Goal: Transaction & Acquisition: Purchase product/service

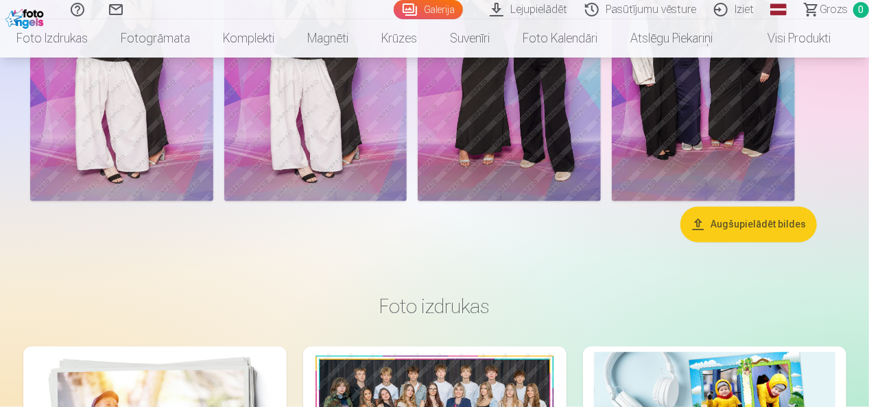
scroll to position [3908, 0]
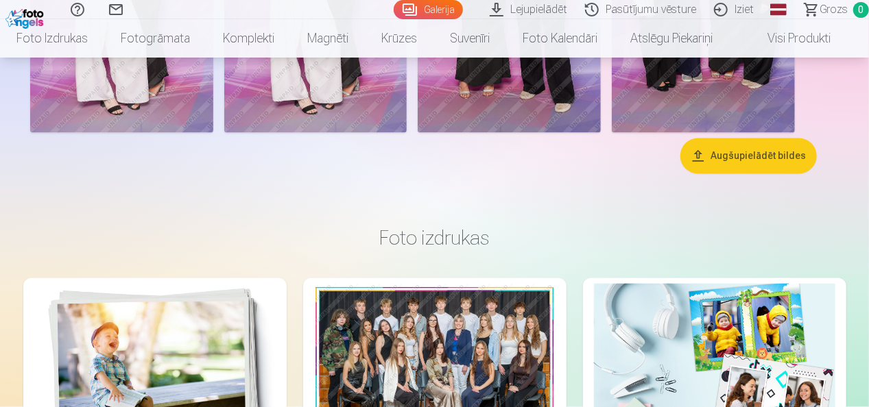
click at [732, 165] on button "Augšupielādēt bildes" at bounding box center [748, 157] width 136 height 36
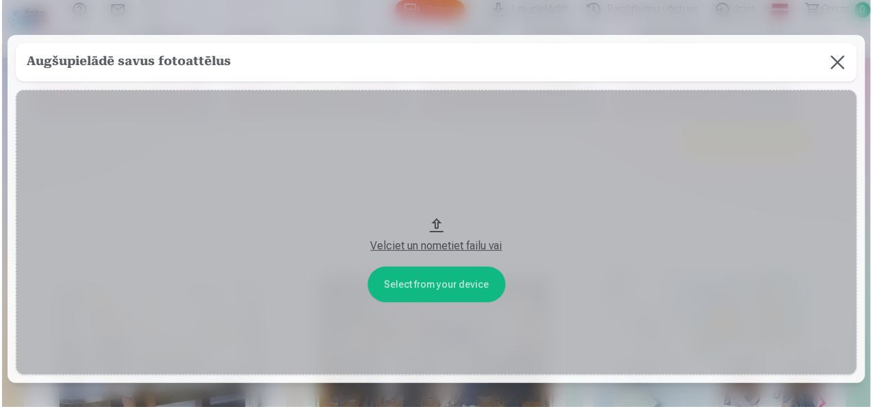
scroll to position [3922, 0]
click at [472, 245] on div "Velciet un nometiet failu vai" at bounding box center [435, 246] width 817 height 16
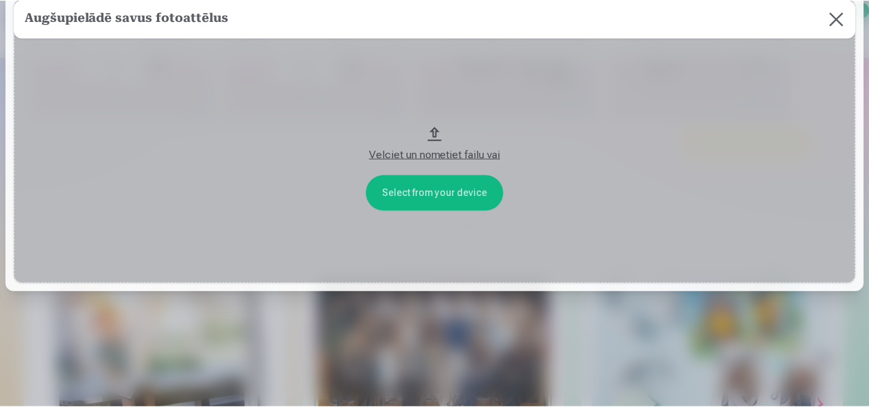
scroll to position [93, 0]
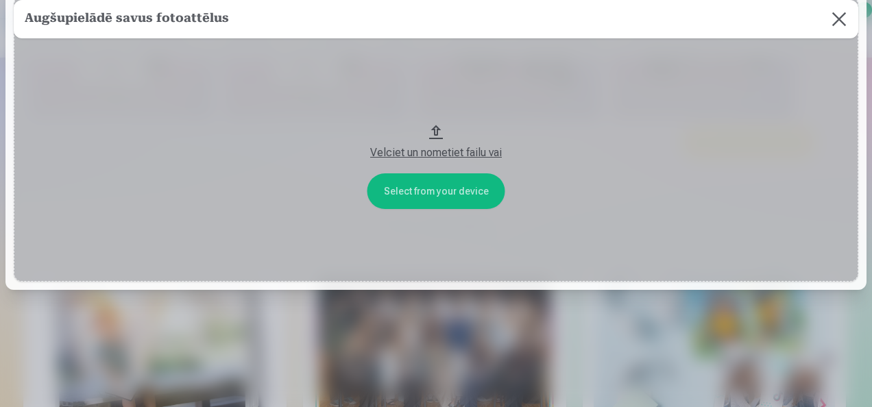
click at [827, 15] on button at bounding box center [839, 19] width 38 height 38
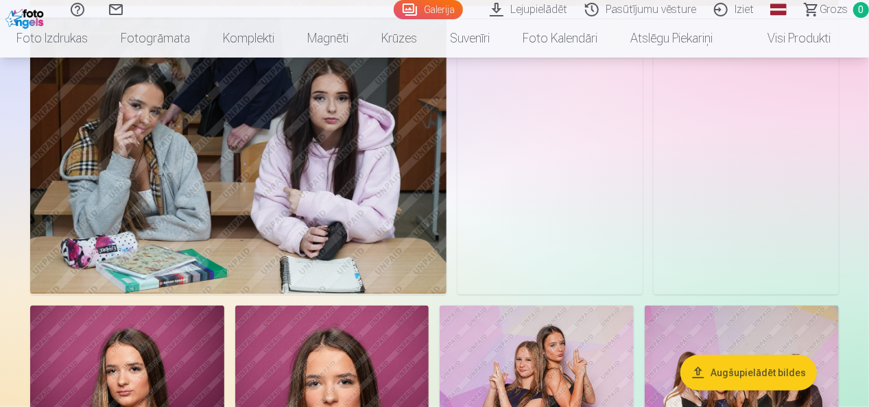
scroll to position [3154, 0]
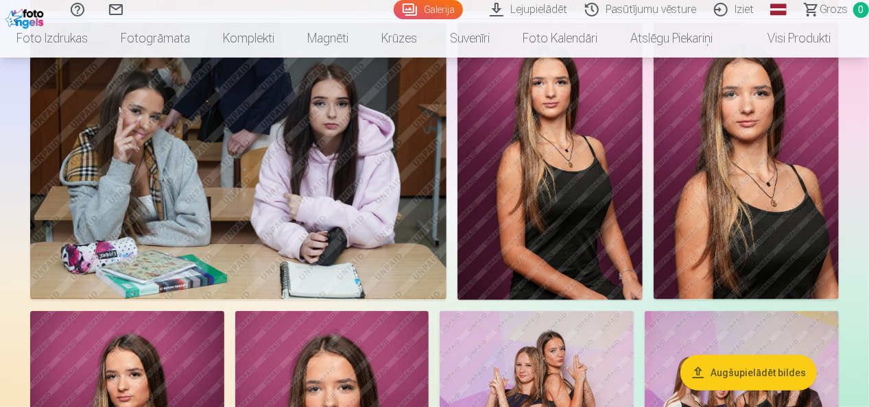
click at [537, 8] on link "Lejupielādēt" at bounding box center [530, 9] width 95 height 19
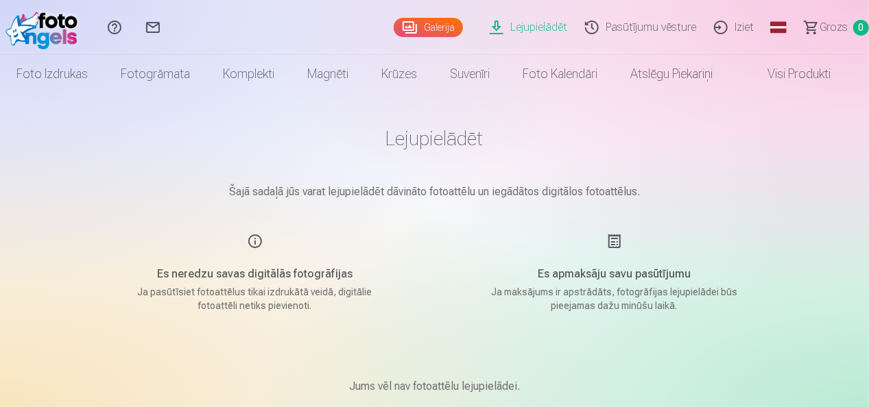
click at [40, 27] on img at bounding box center [44, 27] width 79 height 44
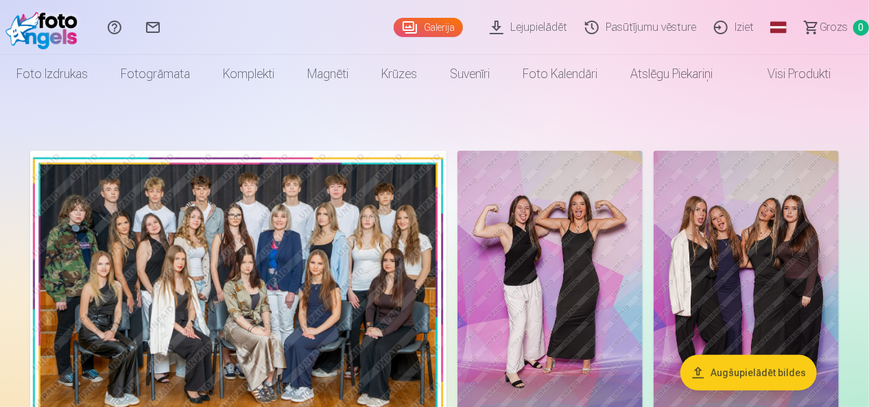
click at [347, 288] on img at bounding box center [238, 290] width 416 height 278
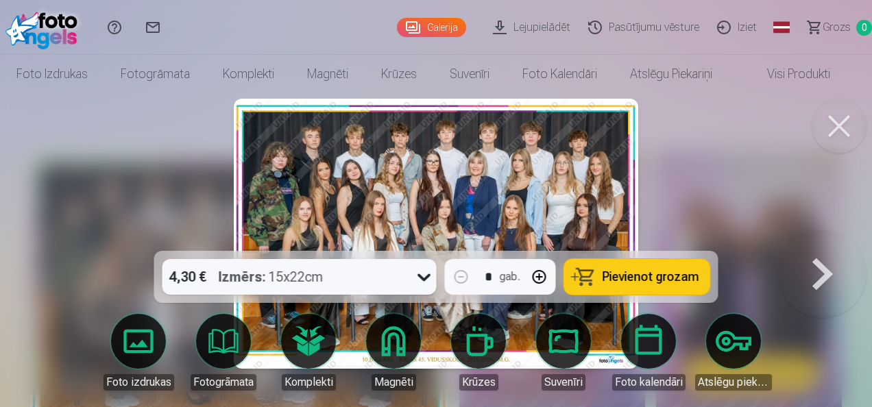
click at [403, 287] on div "4,30 € Izmērs : 15x22cm" at bounding box center [287, 277] width 248 height 36
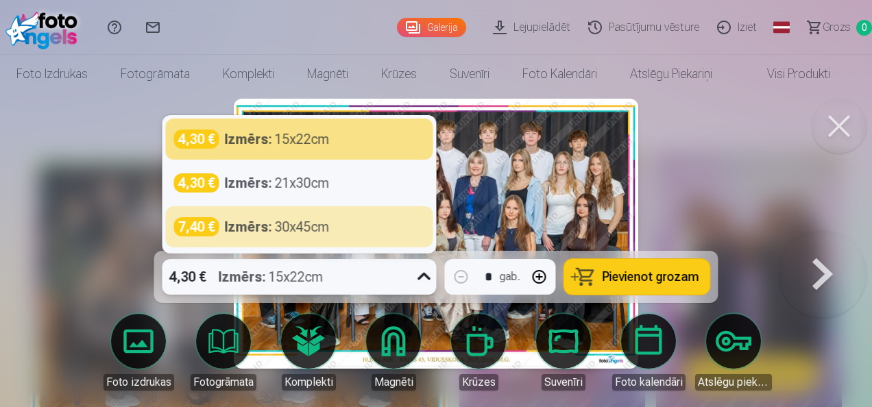
click at [120, 220] on div at bounding box center [436, 203] width 872 height 407
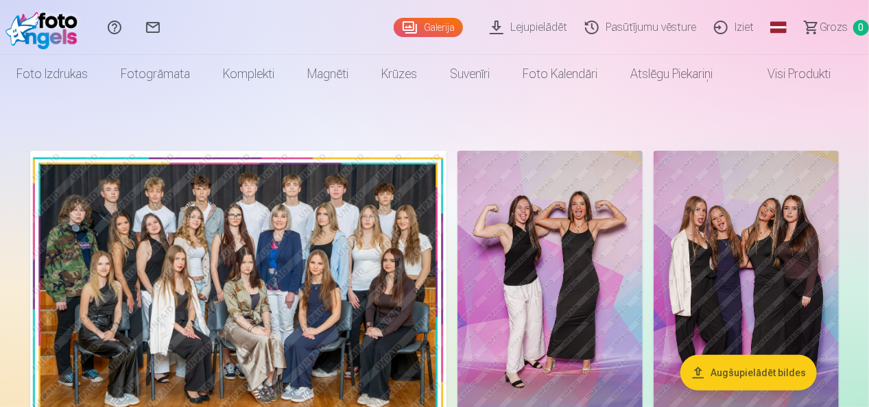
click at [263, 231] on img at bounding box center [238, 290] width 416 height 278
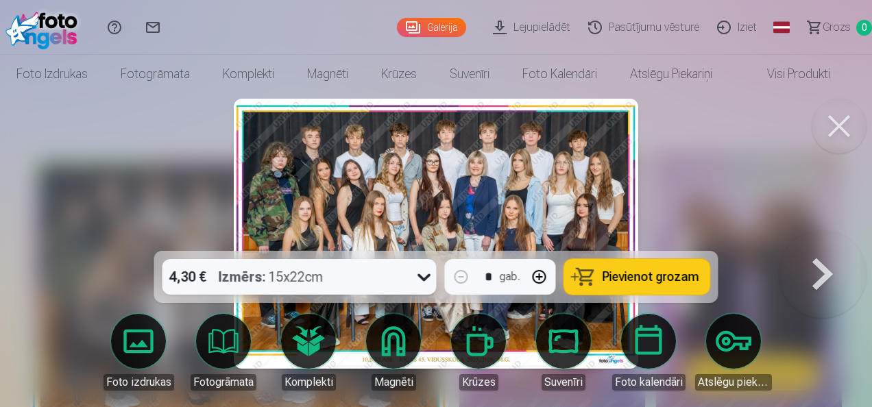
click at [828, 237] on button at bounding box center [823, 233] width 88 height 7
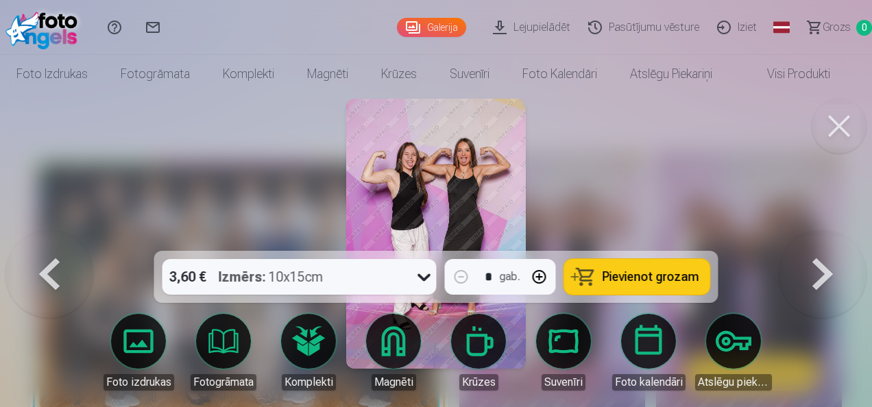
click at [828, 237] on button at bounding box center [823, 233] width 88 height 7
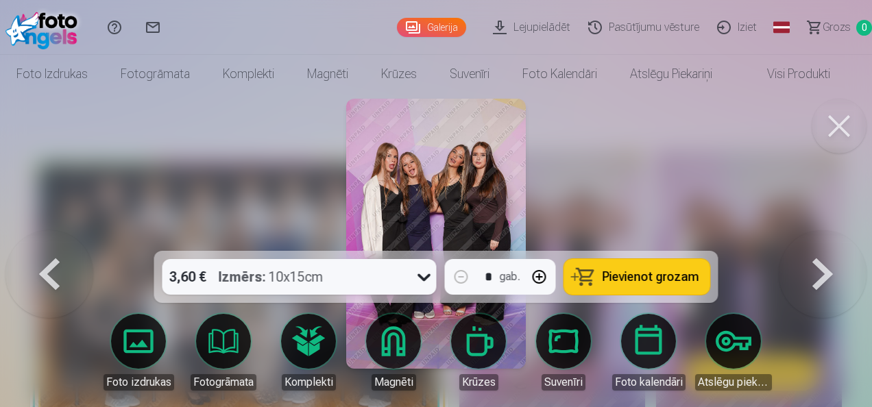
click at [828, 237] on button at bounding box center [823, 233] width 88 height 7
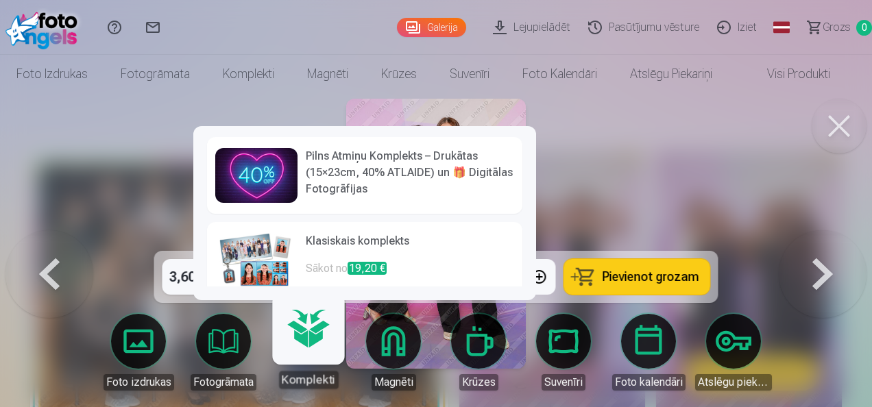
click at [346, 179] on h6 "Pilns Atmiņu Komplekts – Drukātas (15×23cm, 40% ATLAIDE) un 🎁 Digitālas Fotogrā…" at bounding box center [410, 172] width 208 height 49
